Goal: Task Accomplishment & Management: Manage account settings

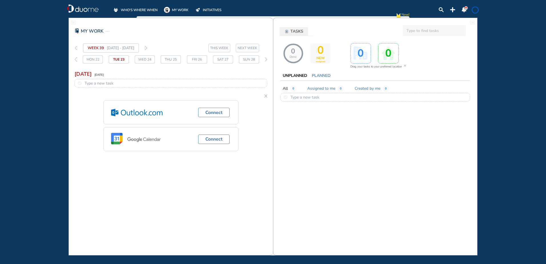
click at [136, 7] on div "WHO'S WHERE WHEN MY WORK INITIATIVES" at bounding box center [173, 8] width 121 height 9
click at [134, 9] on span "WHO'S WHERE WHEN" at bounding box center [139, 10] width 37 height 6
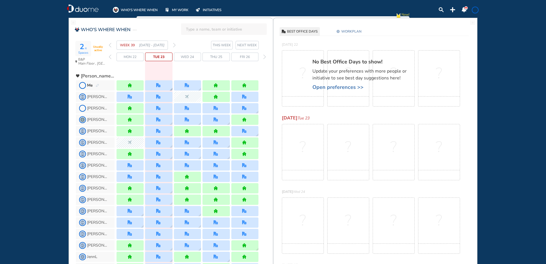
click at [159, 85] on img "office" at bounding box center [158, 85] width 4 height 4
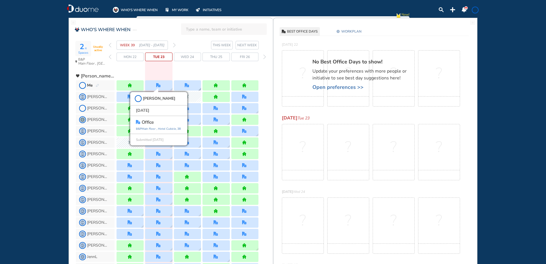
click at [184, 82] on div at bounding box center [187, 85] width 27 height 10
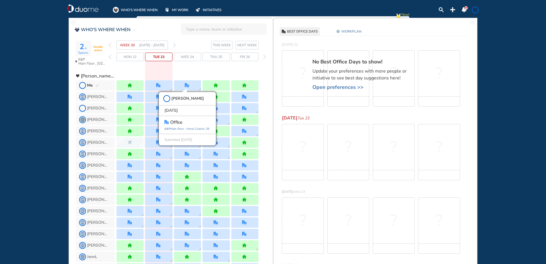
click at [41, 69] on div "WHO'S WHERE WHEN MY WORK INITIATIVES 95 New! NOTIFICATIONS All Location Tasks R…" at bounding box center [273, 132] width 546 height 264
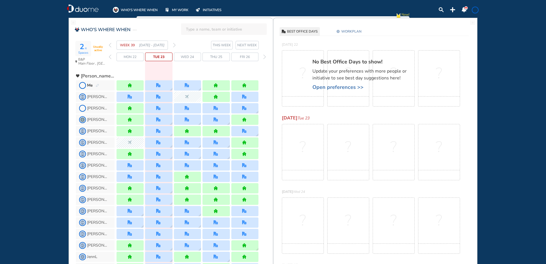
click at [98, 84] on img "pen-edit" at bounding box center [97, 86] width 3 height 4
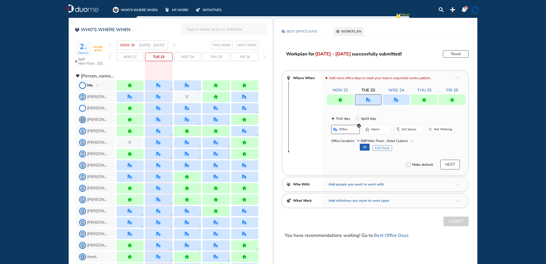
click at [395, 99] on img "office" at bounding box center [396, 100] width 4 height 4
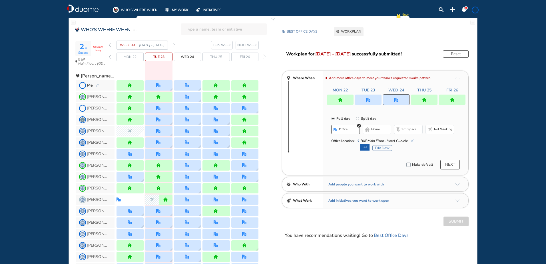
click at [381, 149] on button "Edit Desk" at bounding box center [382, 148] width 20 height 6
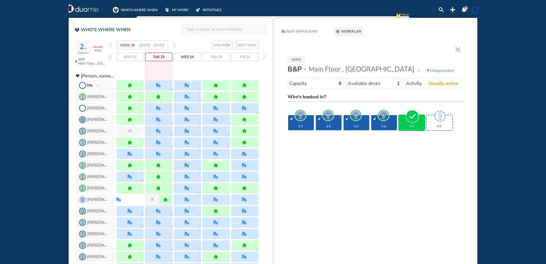
click at [459, 49] on img "cross-thin" at bounding box center [457, 49] width 4 height 4
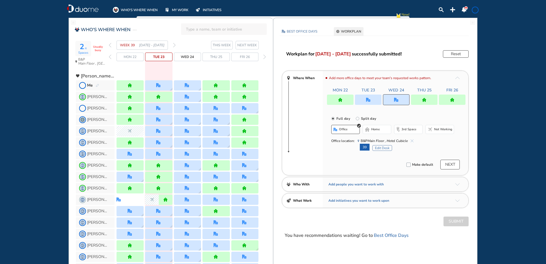
click at [503, 81] on div "WHO'S WHERE WHEN MY WORK INITIATIVES 95 New! NOTIFICATIONS All Location Tasks R…" at bounding box center [273, 132] width 546 height 264
click at [129, 7] on span "WHO'S WHERE WHEN" at bounding box center [139, 10] width 37 height 6
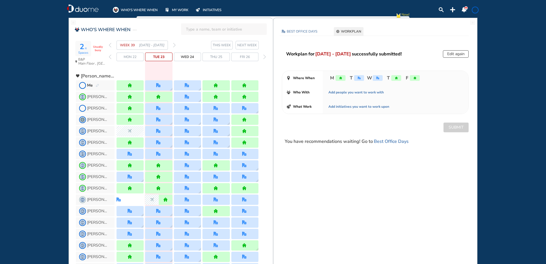
click at [98, 83] on div "Me" at bounding box center [93, 85] width 12 height 6
click at [525, 86] on div "WHO'S WHERE WHEN MY WORK INITIATIVES 95 New! NOTIFICATIONS All Location Tasks R…" at bounding box center [273, 132] width 546 height 264
click at [97, 85] on img "pen-edit" at bounding box center [97, 86] width 3 height 4
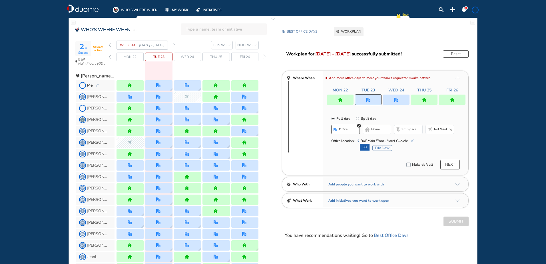
click at [501, 83] on div "WHO'S WHERE WHEN MY WORK INITIATIVES 95 New! NOTIFICATIONS All Location Tasks R…" at bounding box center [273, 132] width 546 height 264
click at [393, 100] on div at bounding box center [396, 99] width 27 height 10
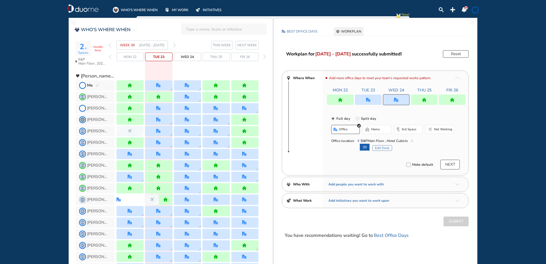
click at [508, 87] on div "WHO'S WHERE WHEN MY WORK INITIATIVES 95 New! NOTIFICATIONS All Location Tasks R…" at bounding box center [273, 132] width 546 height 264
click at [382, 148] on button "Edit Desk" at bounding box center [382, 148] width 20 height 6
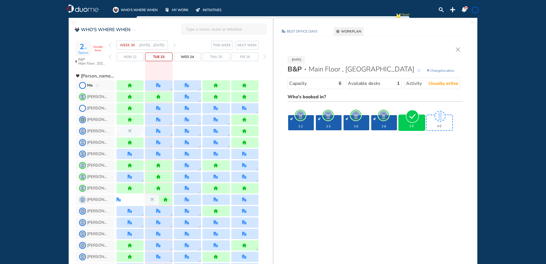
click at [518, 98] on div "WHO'S WHERE WHEN MY WORK INITIATIVES 95 New! NOTIFICATIONS All Location Tasks R…" at bounding box center [273, 132] width 546 height 264
drag, startPoint x: 518, startPoint y: 98, endPoint x: 521, endPoint y: 96, distance: 3.7
click at [521, 96] on div "WHO'S WHERE WHEN MY WORK INITIATIVES 95 New! NOTIFICATIONS All Location Tasks R…" at bounding box center [273, 132] width 546 height 264
click at [519, 120] on div "WHO'S WHERE WHEN MY WORK INITIATIVES 95 New! NOTIFICATIONS All Location Tasks R…" at bounding box center [273, 132] width 546 height 264
click at [134, 8] on span "WHO'S WHERE WHEN" at bounding box center [139, 10] width 37 height 6
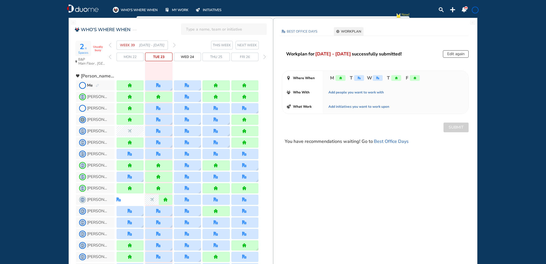
click at [97, 84] on img "pen-edit" at bounding box center [97, 86] width 3 height 4
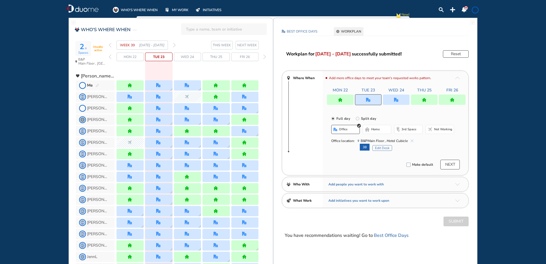
click at [174, 45] on img "forward week" at bounding box center [174, 45] width 3 height 5
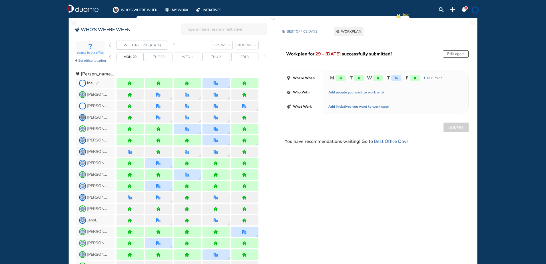
click at [174, 45] on img "forward week" at bounding box center [174, 45] width 3 height 5
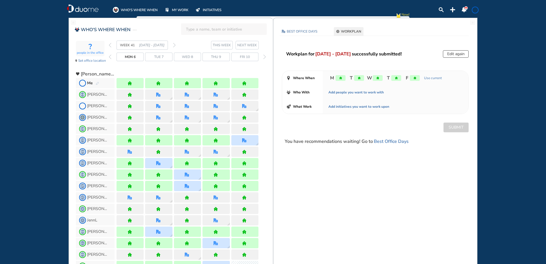
click at [174, 45] on img "forward week" at bounding box center [174, 45] width 3 height 5
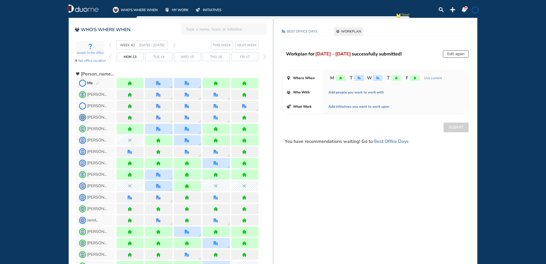
click at [174, 45] on img "forward week" at bounding box center [174, 45] width 3 height 5
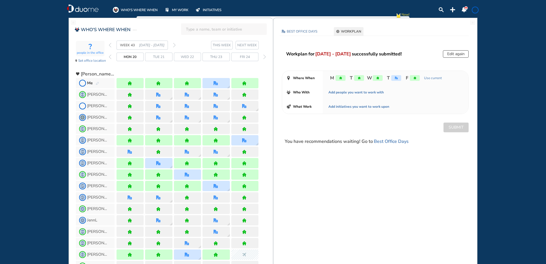
click at [174, 45] on img "forward week" at bounding box center [174, 45] width 3 height 5
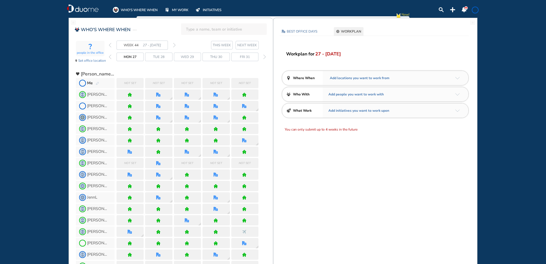
drag, startPoint x: 130, startPoint y: 8, endPoint x: 131, endPoint y: 2, distance: 6.4
click at [130, 8] on span "WHO'S WHERE WHEN" at bounding box center [139, 10] width 37 height 6
